Goal: Check status: Check status

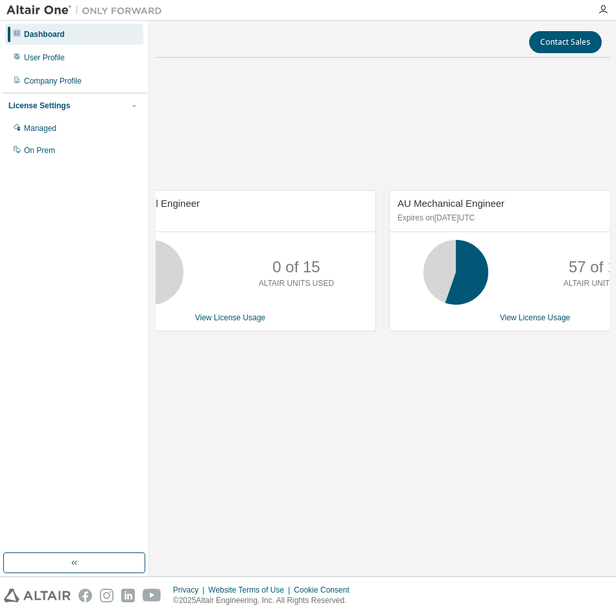
click at [202, 93] on div "AU Mechanical Engineer No Expiration 0 of 15 ALTAIR UNITS USED View License Usa…" at bounding box center [383, 267] width 454 height 399
click at [549, 320] on link "View License Usage" at bounding box center [535, 317] width 71 height 9
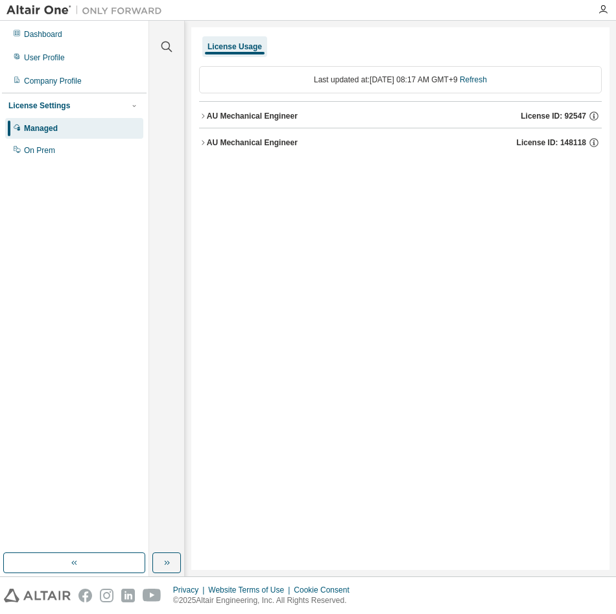
click at [491, 85] on div "Last updated at: [DATE] 08:17 AM GMT+9 Refresh" at bounding box center [400, 79] width 403 height 27
click at [487, 78] on link "Refresh" at bounding box center [473, 79] width 27 height 9
click at [285, 147] on div "AU Mechanical Engineer" at bounding box center [252, 142] width 91 height 10
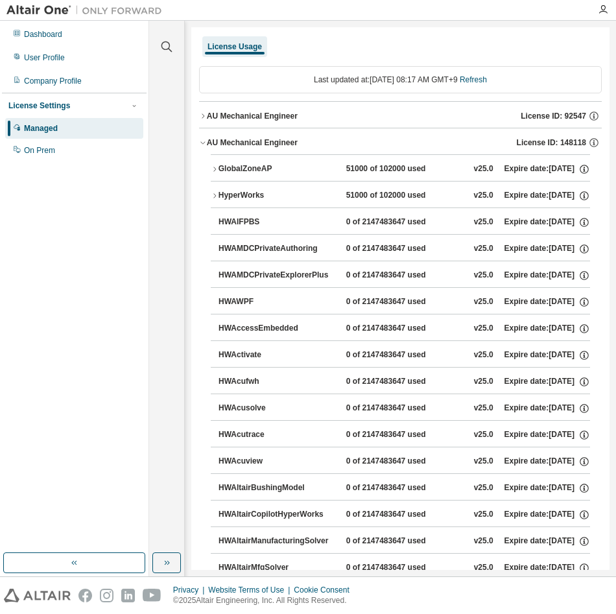
click at [223, 168] on div "GlobalZoneAP" at bounding box center [276, 169] width 117 height 12
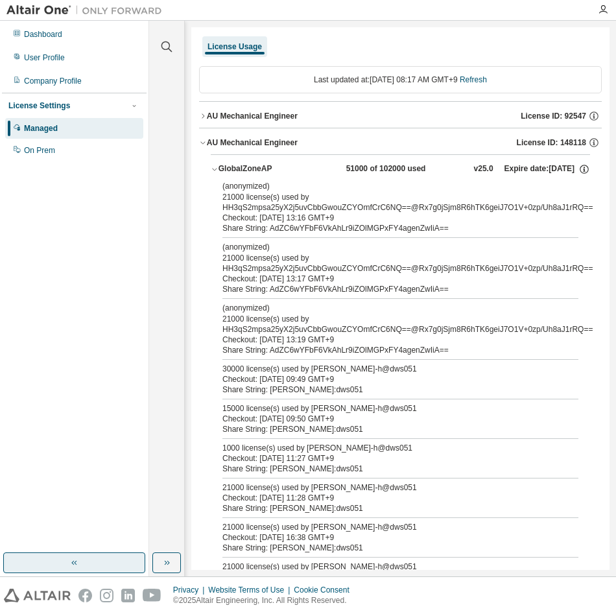
click at [111, 554] on button "button" at bounding box center [74, 562] width 142 height 21
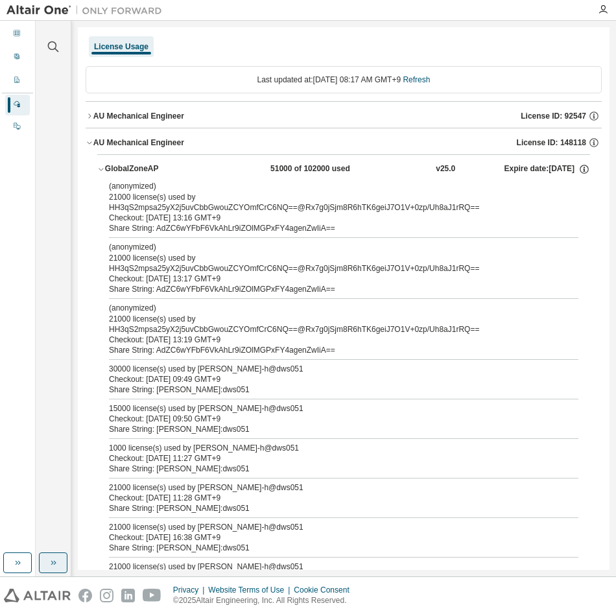
click at [55, 566] on icon "button" at bounding box center [53, 563] width 10 height 10
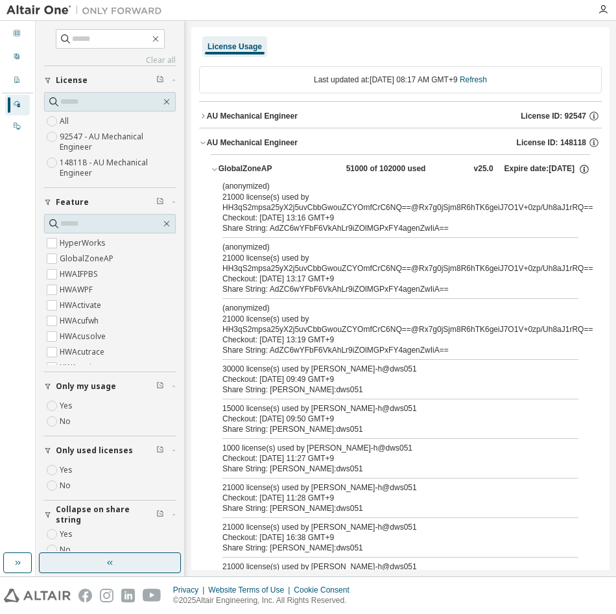
scroll to position [19, 0]
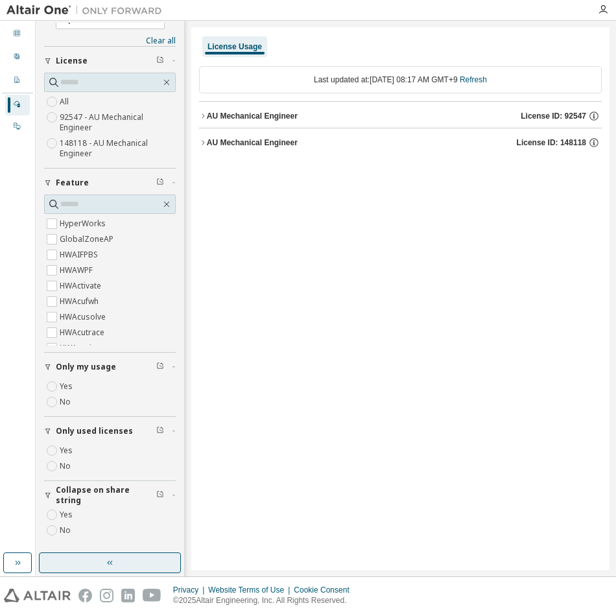
click at [256, 143] on div "AU Mechanical Engineer" at bounding box center [252, 142] width 91 height 10
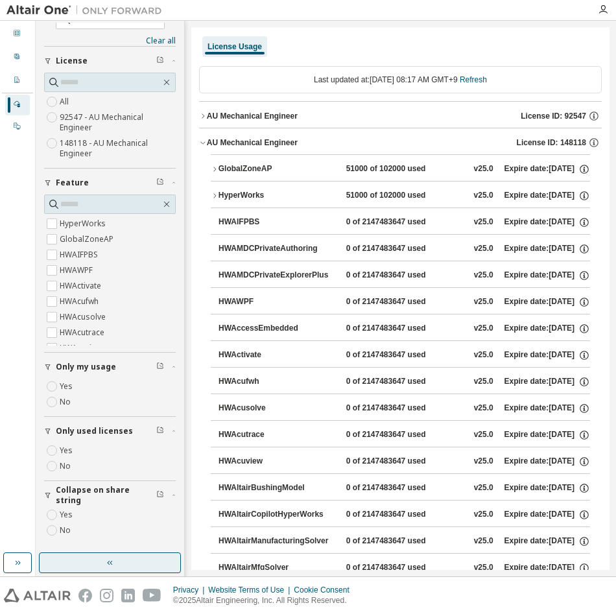
click at [260, 165] on div "GlobalZoneAP" at bounding box center [276, 169] width 117 height 12
